Goal: Find specific page/section: Find specific page/section

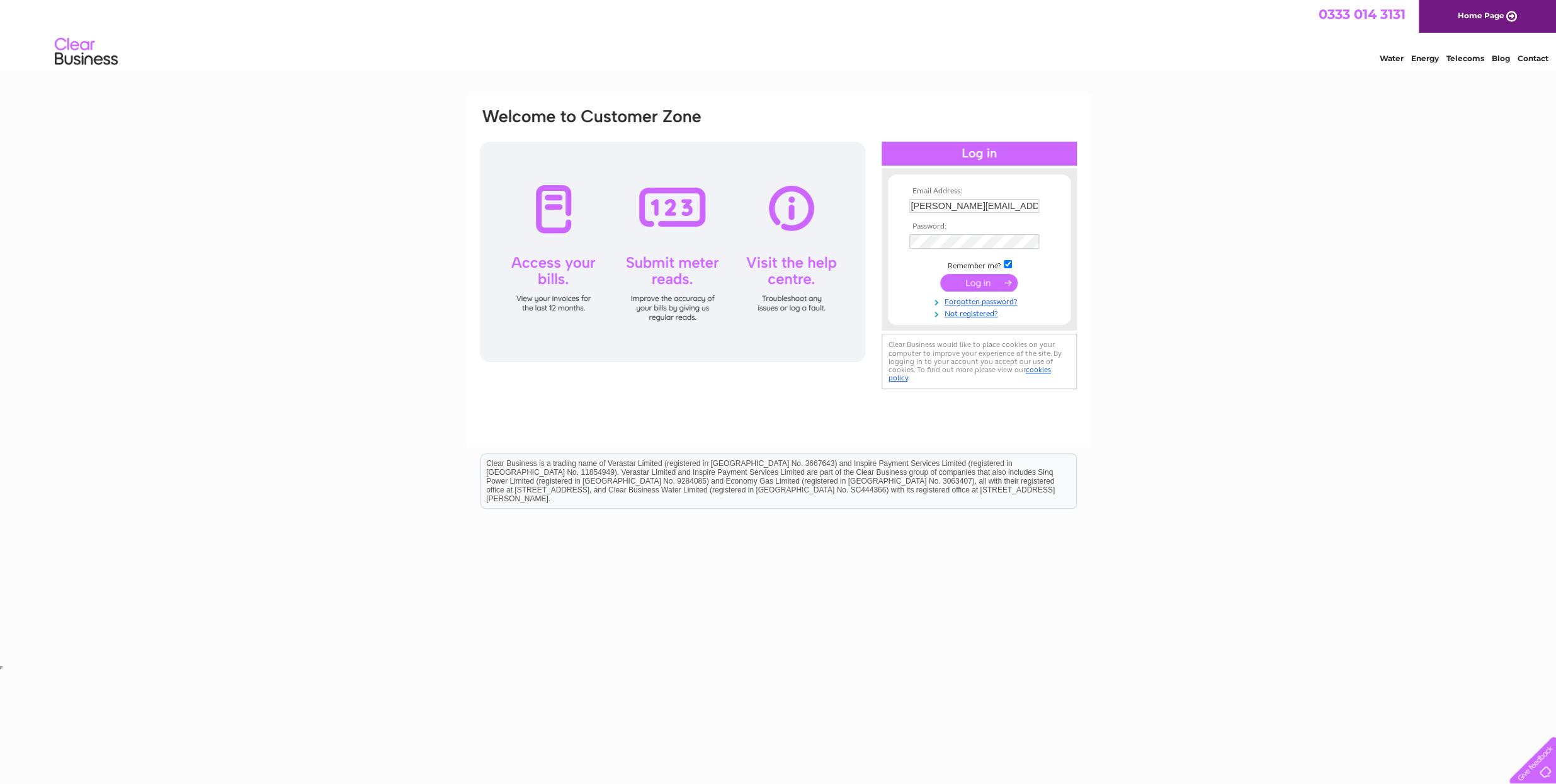
click at [957, 283] on input "submit" at bounding box center [979, 283] width 77 height 17
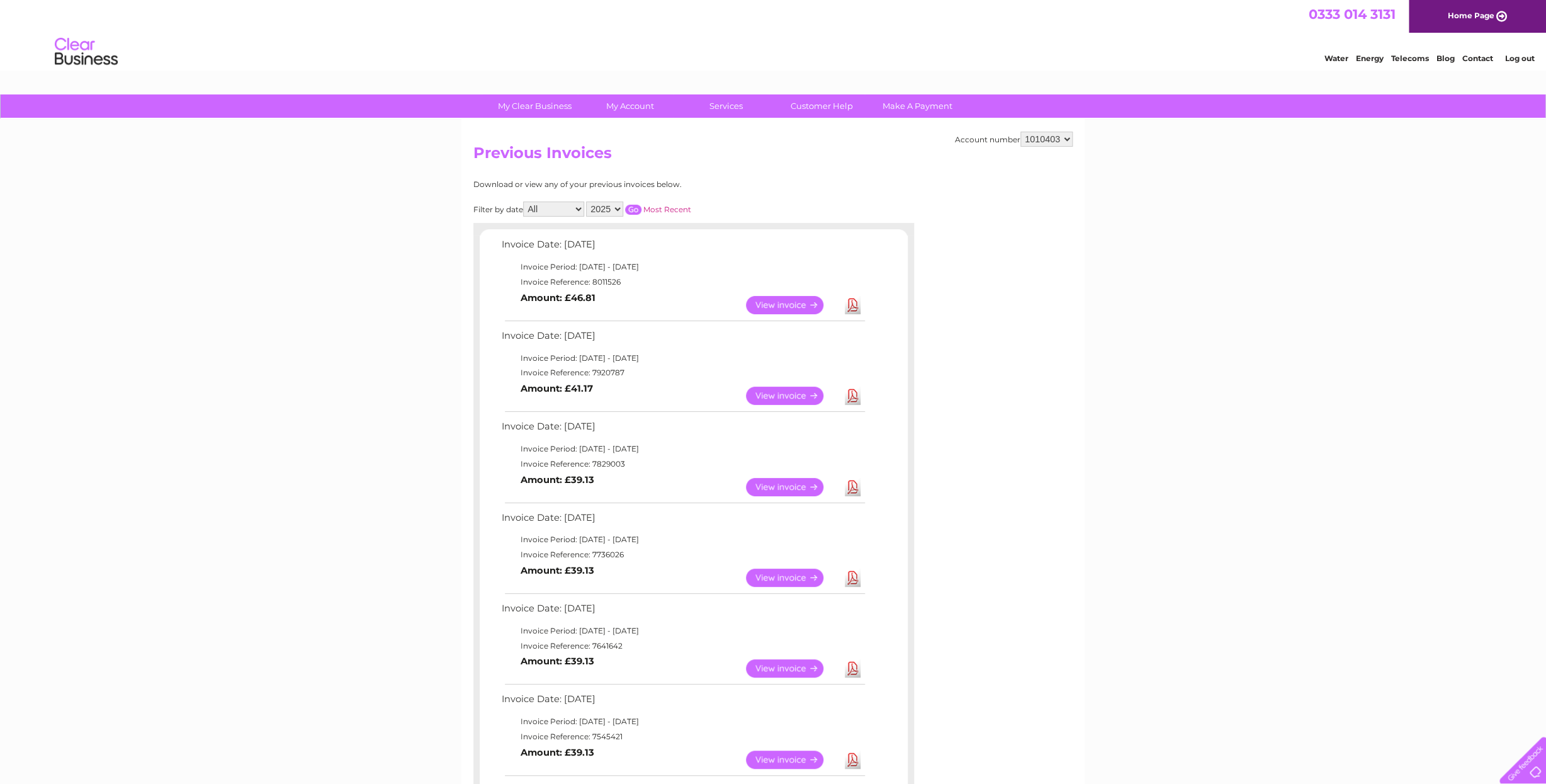
click at [781, 301] on link "View" at bounding box center [792, 305] width 92 height 18
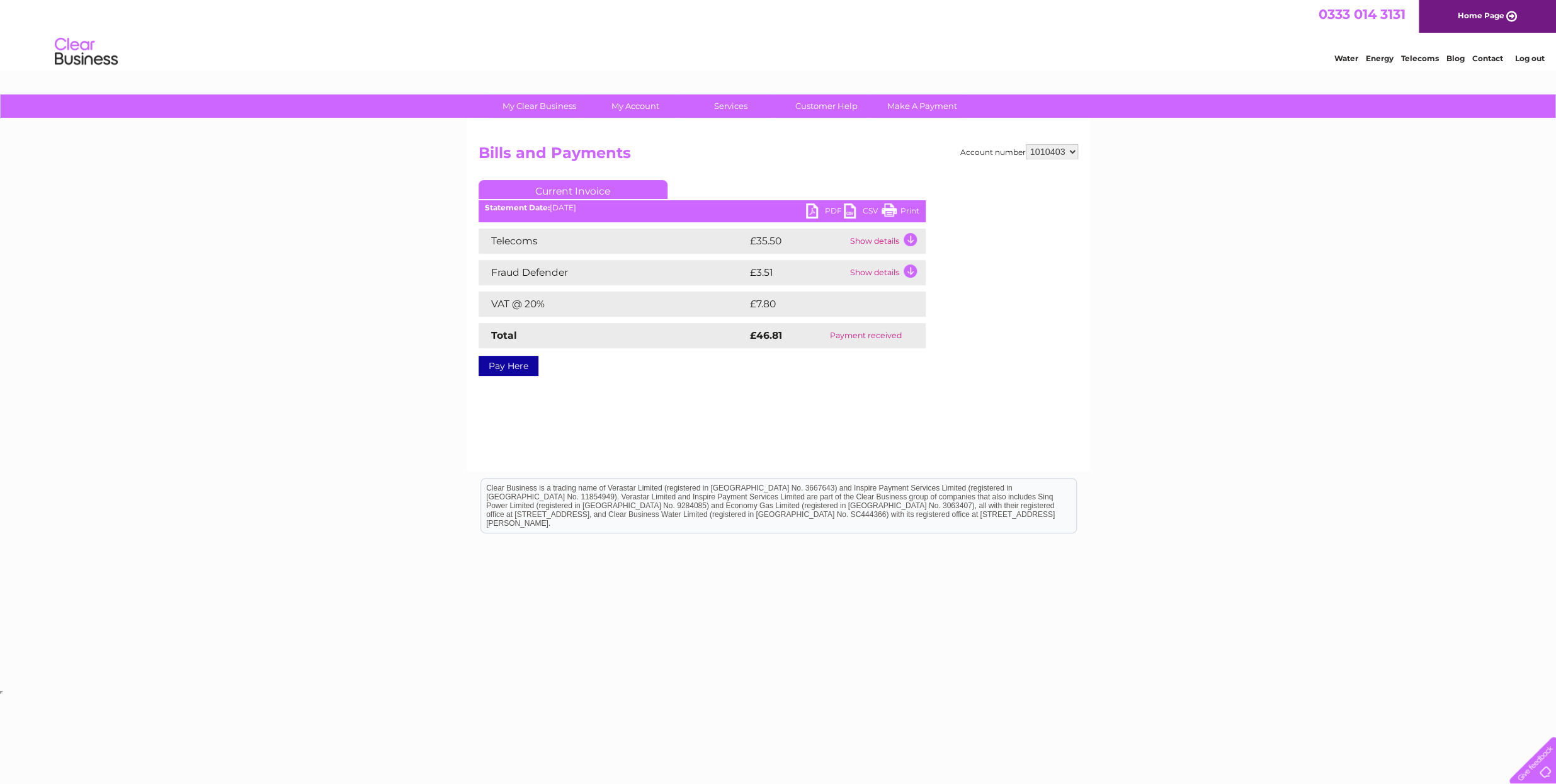
click at [866, 240] on td "Show details" at bounding box center [886, 241] width 79 height 25
